Goal: Task Accomplishment & Management: Use online tool/utility

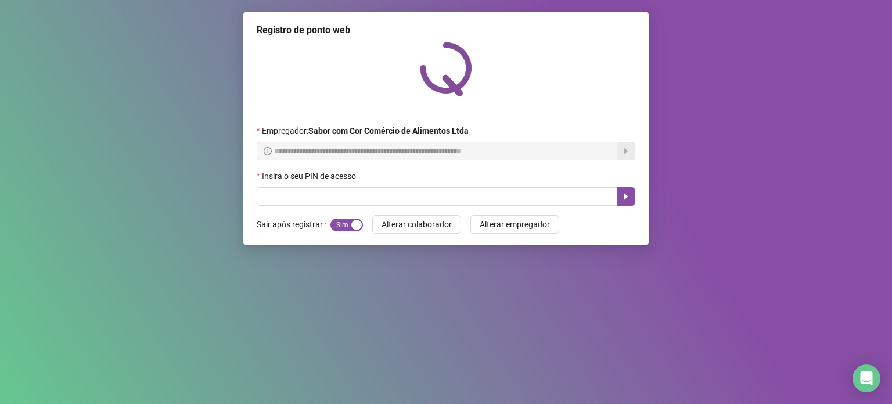
click at [468, 184] on div "Insira o seu PIN de acesso" at bounding box center [446, 178] width 379 height 17
click at [481, 197] on input "text" at bounding box center [437, 196] width 361 height 19
type input "*****"
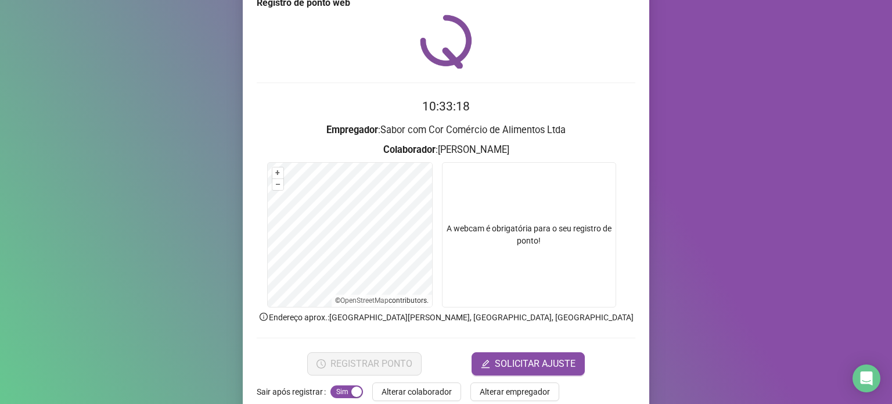
scroll to position [49, 0]
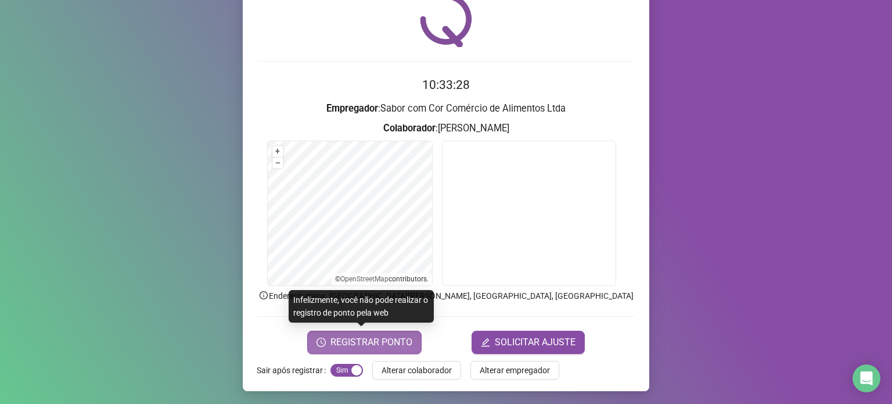
click at [373, 335] on span "REGISTRAR PONTO" at bounding box center [371, 342] width 82 height 14
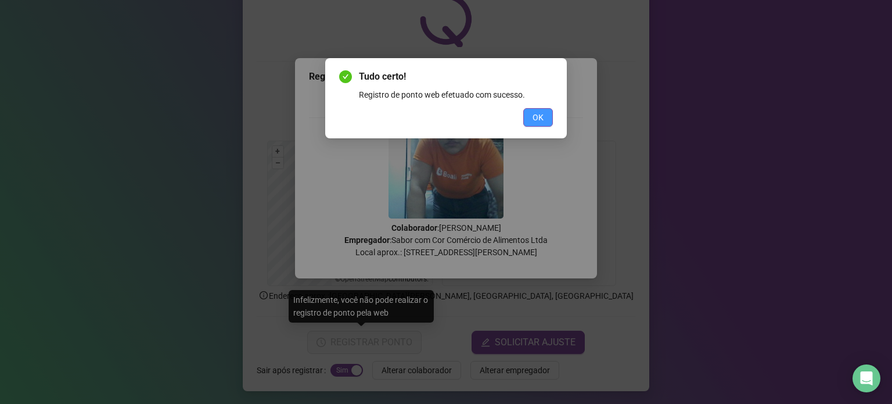
click at [542, 116] on span "OK" at bounding box center [538, 117] width 11 height 13
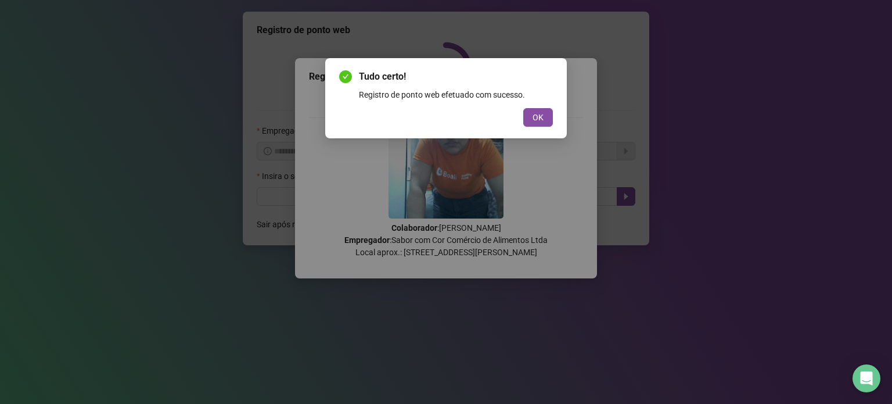
scroll to position [0, 0]
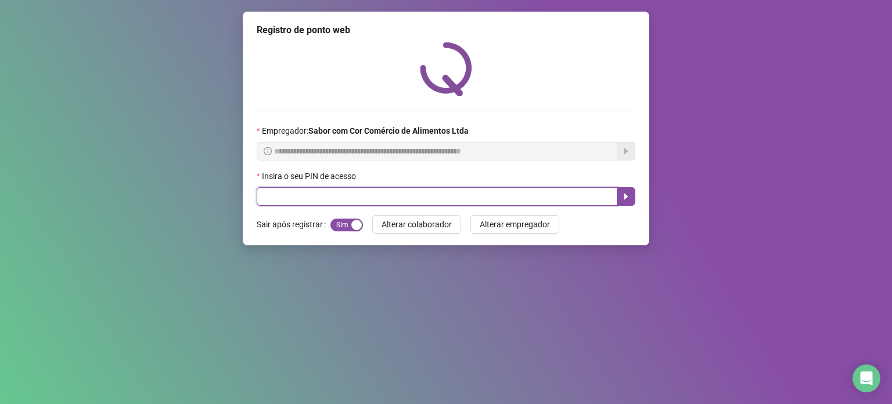
click at [467, 196] on input "text" at bounding box center [437, 196] width 361 height 19
type input "*****"
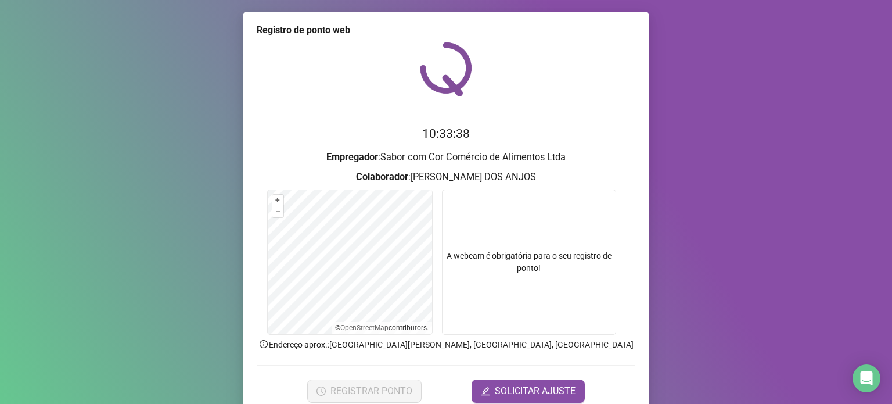
scroll to position [49, 0]
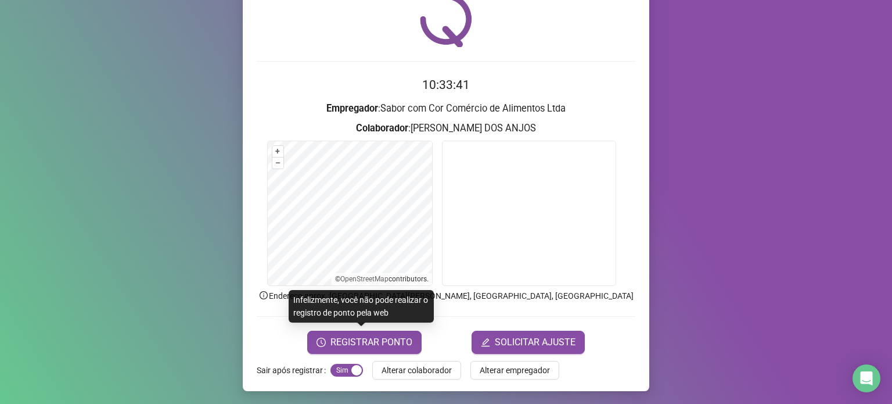
drag, startPoint x: 383, startPoint y: 344, endPoint x: 386, endPoint y: 280, distance: 64.5
click at [383, 337] on span "REGISTRAR PONTO" at bounding box center [371, 342] width 82 height 14
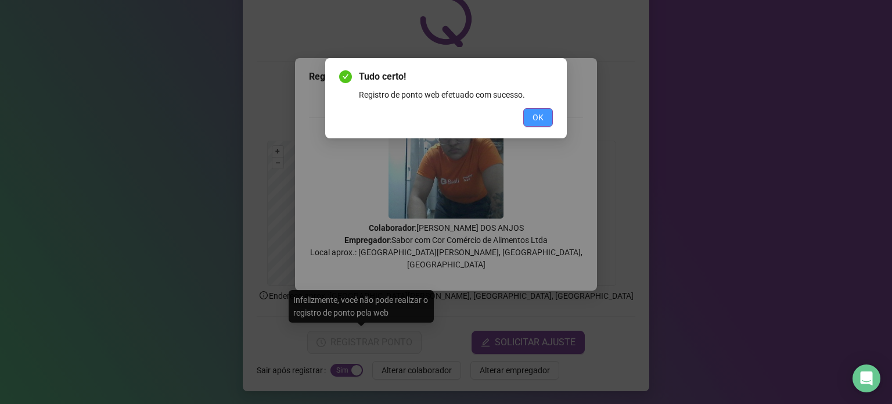
click at [544, 116] on button "OK" at bounding box center [538, 117] width 30 height 19
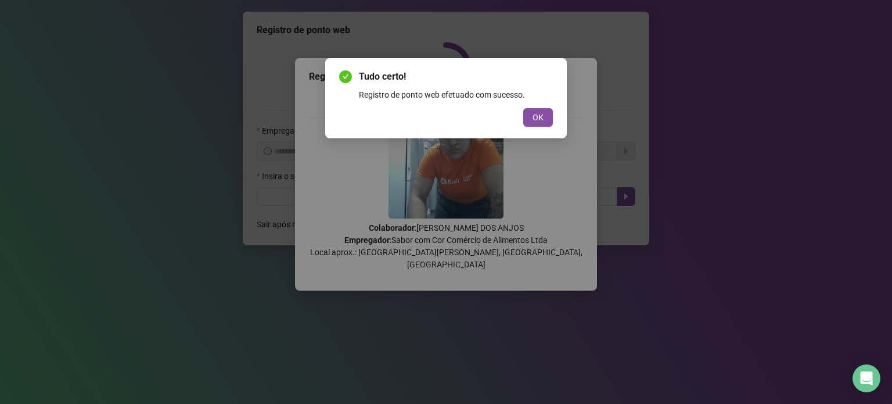
scroll to position [0, 0]
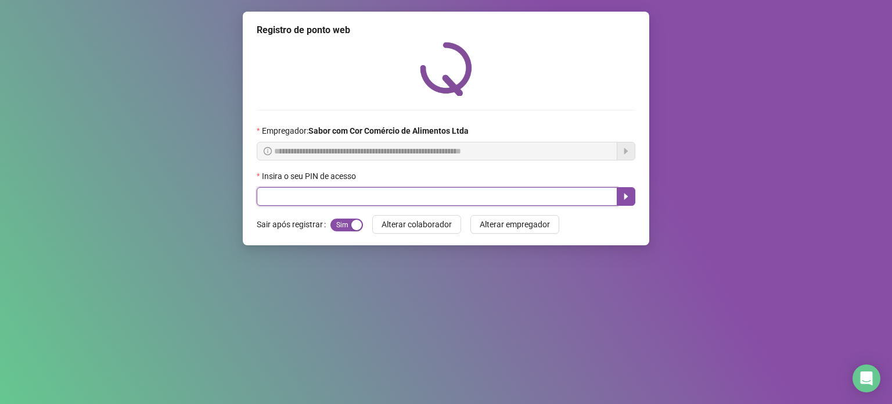
click at [483, 193] on input "text" at bounding box center [437, 196] width 361 height 19
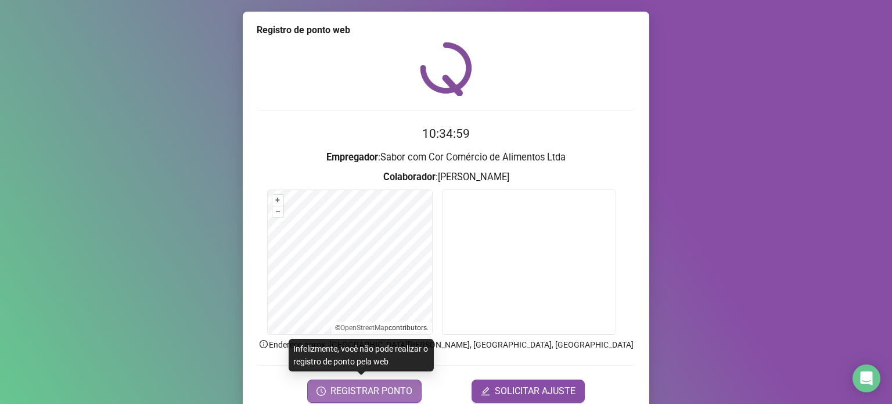
click at [350, 393] on span "REGISTRAR PONTO" at bounding box center [371, 391] width 82 height 14
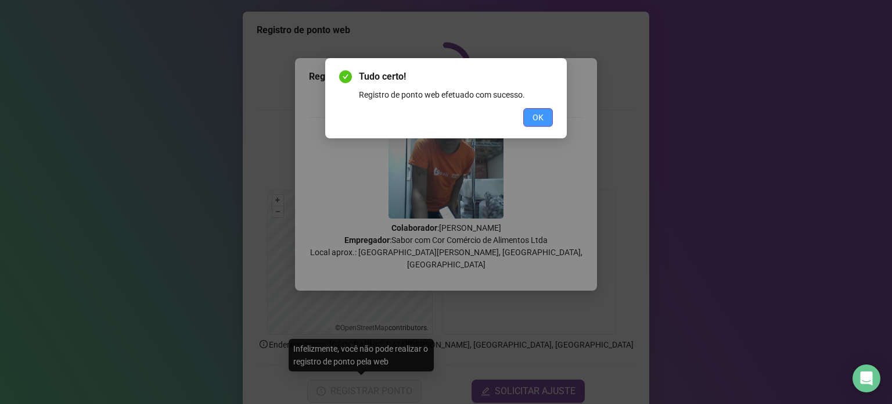
click at [550, 116] on button "OK" at bounding box center [538, 117] width 30 height 19
